Goal: Information Seeking & Learning: Learn about a topic

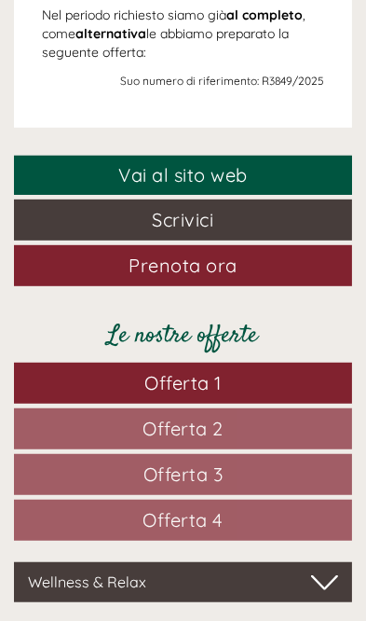
scroll to position [474, 0]
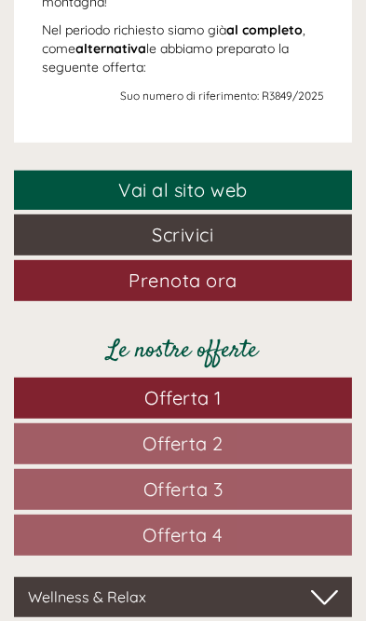
click at [232, 431] on link "Offerta 2" at bounding box center [183, 443] width 338 height 41
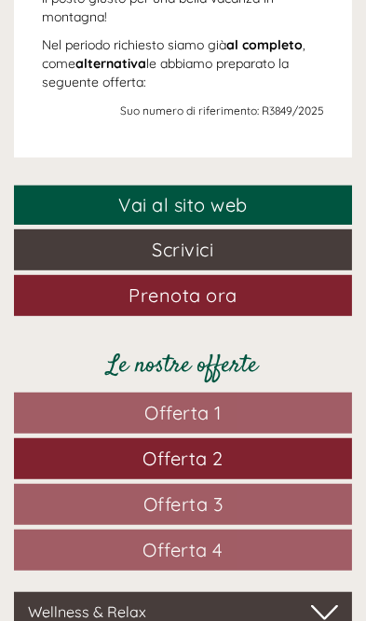
scroll to position [461, 0]
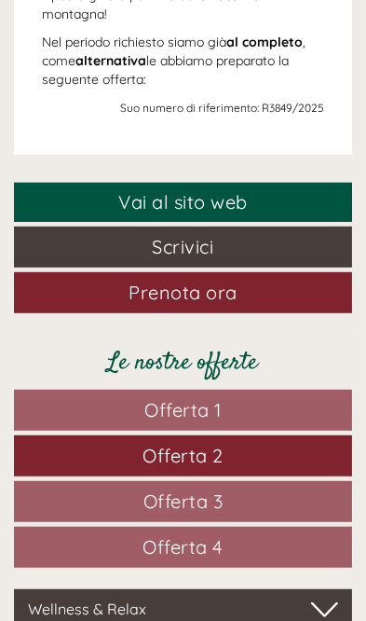
click at [220, 489] on span "Offerta 3" at bounding box center [184, 500] width 80 height 23
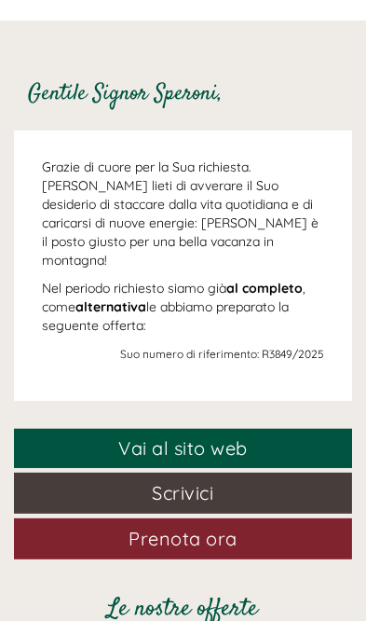
scroll to position [0, 0]
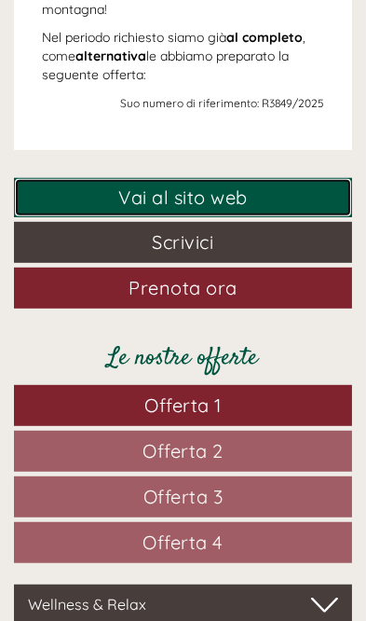
click at [241, 181] on link "Vai al sito web" at bounding box center [183, 198] width 338 height 40
